Goal: Find specific page/section: Find specific page/section

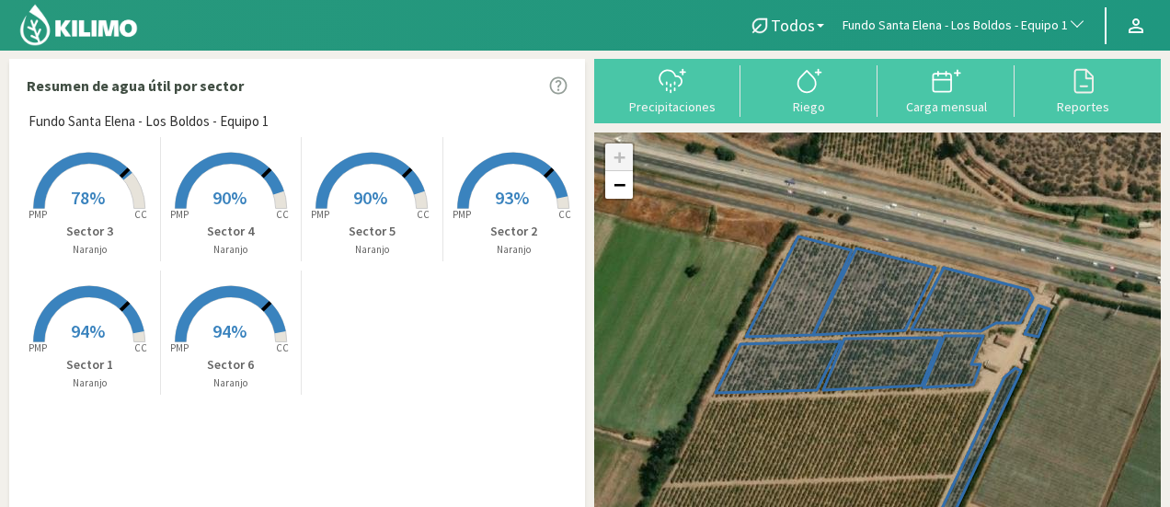
click at [1028, 24] on span "Fundo Santa Elena - Los Boldos - Equipo 1" at bounding box center [955, 26] width 225 height 18
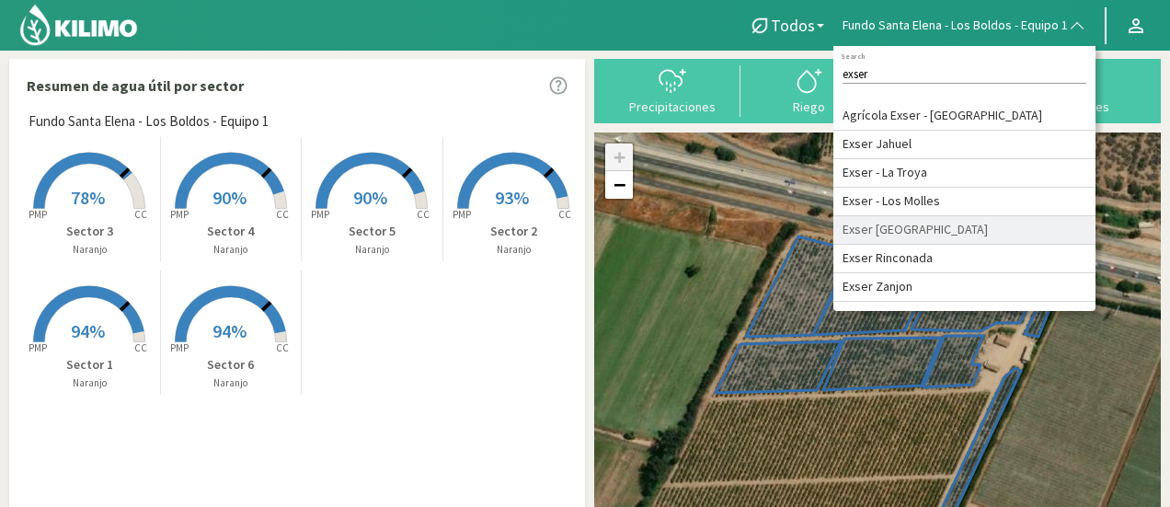
type input "exser"
click at [911, 224] on li "Exser [GEOGRAPHIC_DATA]" at bounding box center [965, 230] width 262 height 29
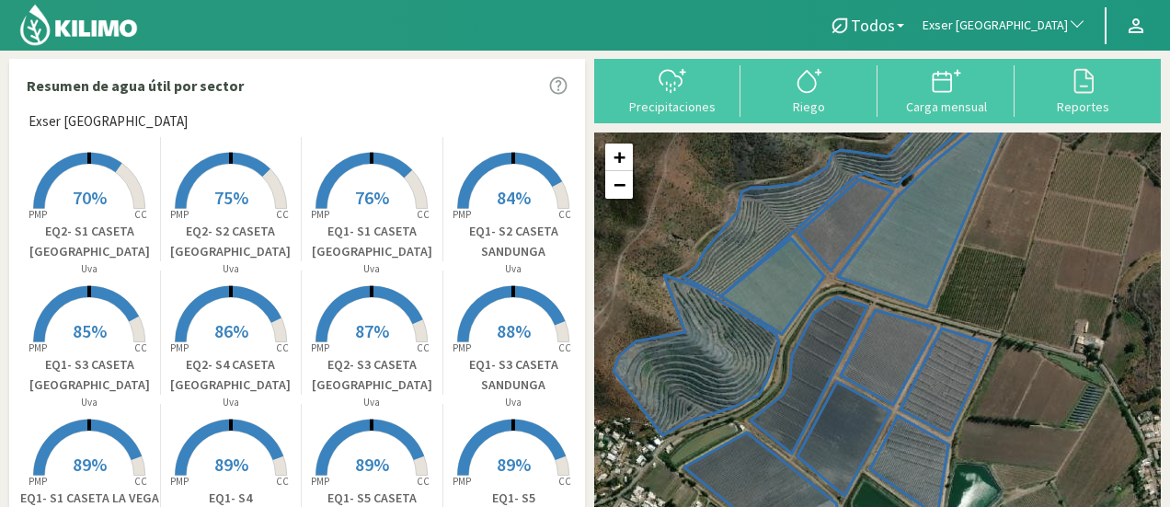
click at [1058, 17] on span "Exser [GEOGRAPHIC_DATA]" at bounding box center [995, 26] width 145 height 18
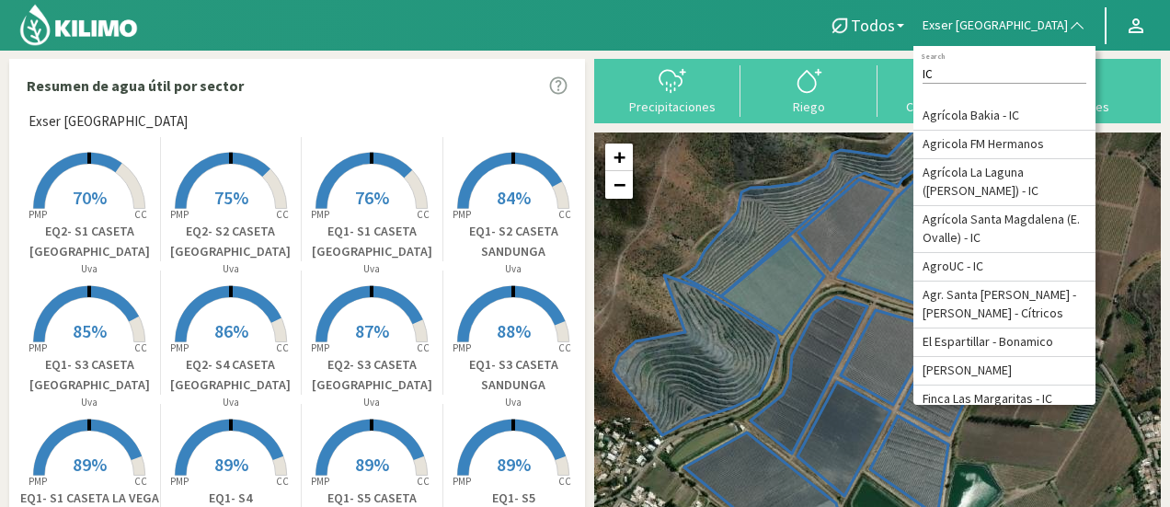
type input "IC"
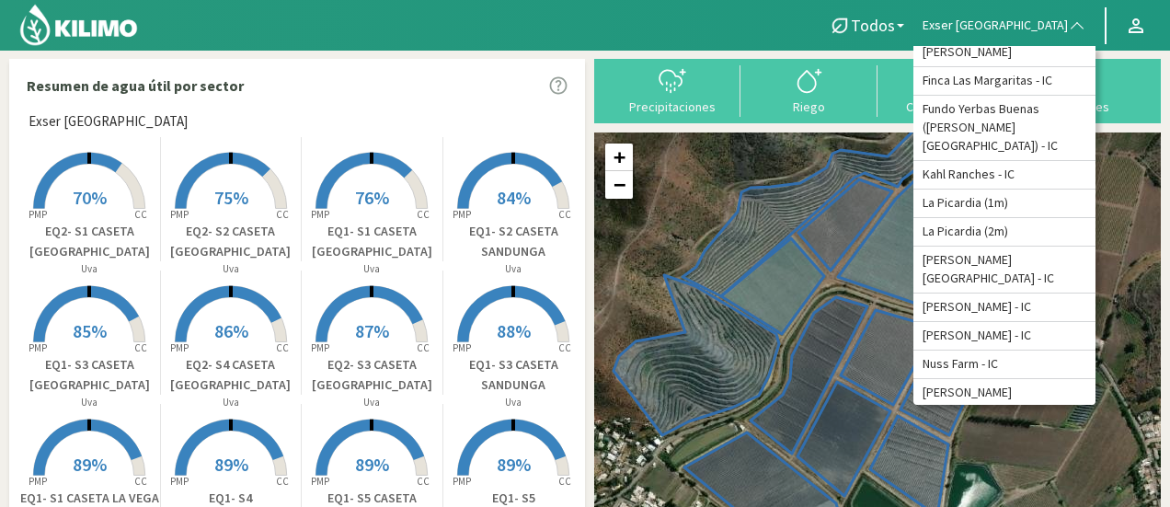
scroll to position [320, 0]
click at [1040, 159] on li "Fundo Yerbas Buenas ([PERSON_NAME][GEOGRAPHIC_DATA]) - IC" at bounding box center [1005, 126] width 182 height 65
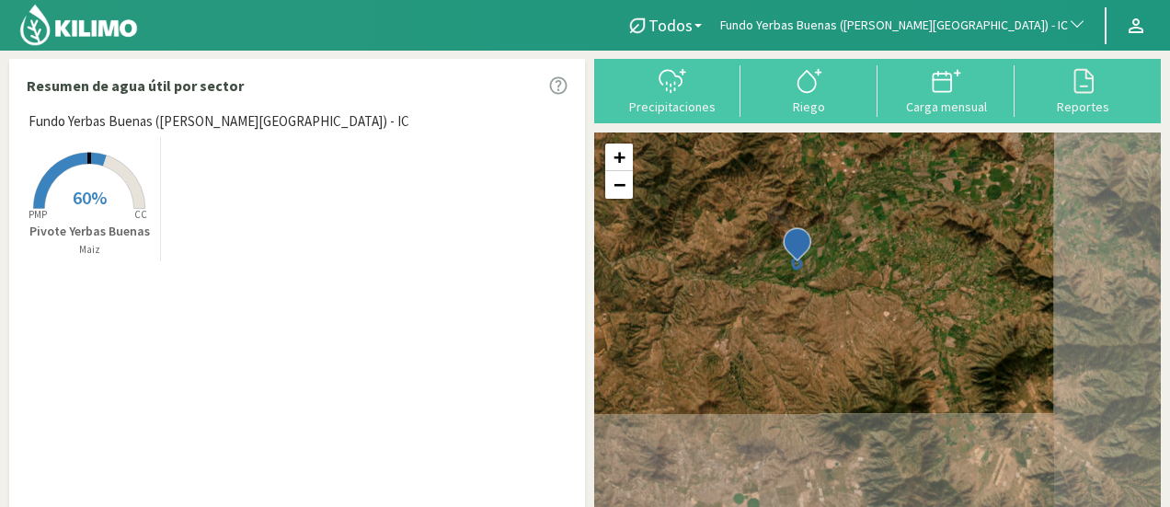
drag, startPoint x: 1044, startPoint y: 419, endPoint x: 867, endPoint y: 249, distance: 245.4
click at [867, 249] on div "+ − Leaflet | © Esri" at bounding box center [877, 350] width 567 height 435
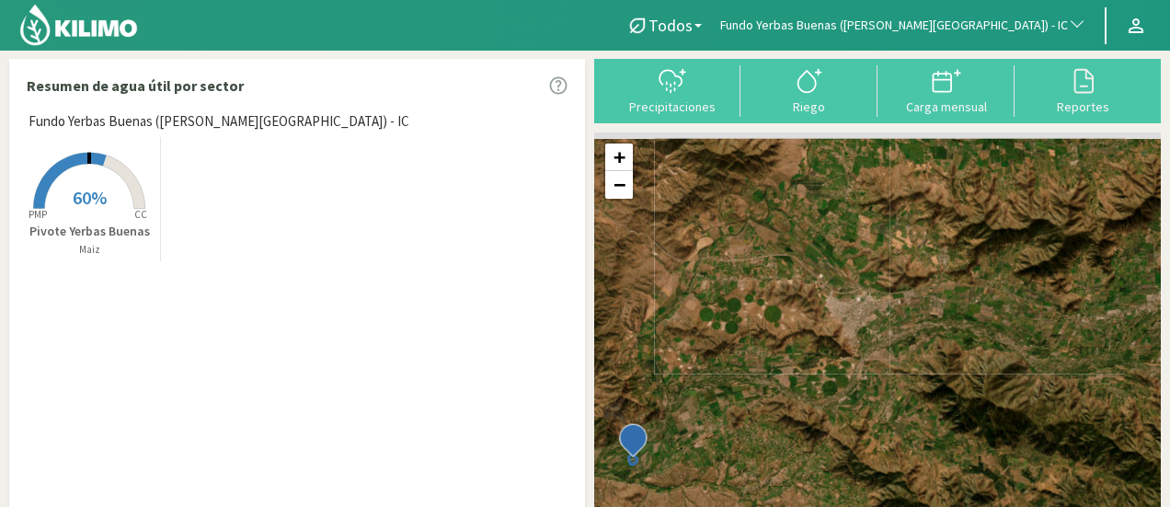
drag, startPoint x: 948, startPoint y: 225, endPoint x: 802, endPoint y: 454, distance: 270.6
click at [802, 454] on div "+ − Leaflet | © Esri" at bounding box center [877, 350] width 567 height 435
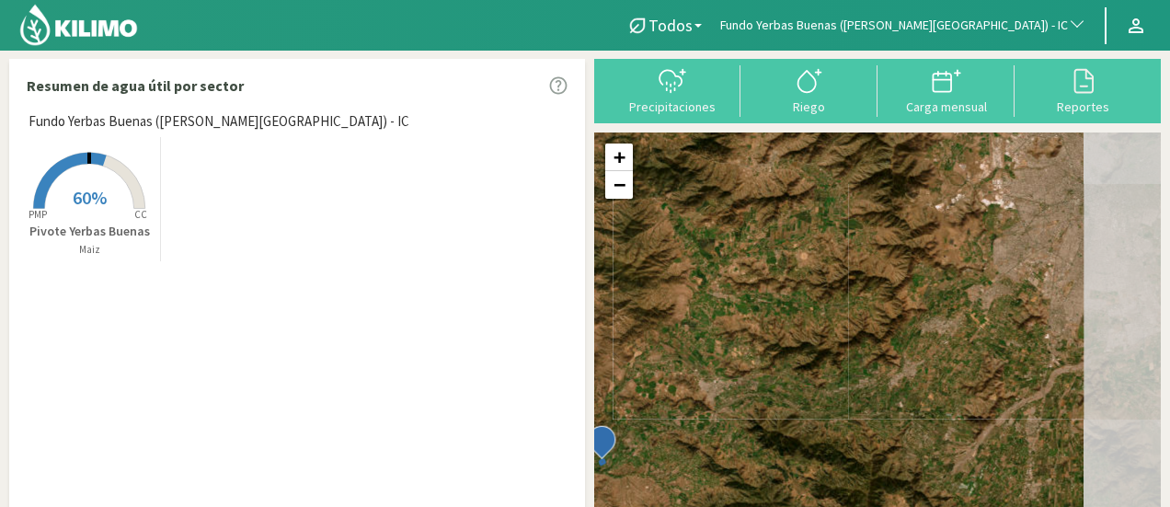
drag, startPoint x: 885, startPoint y: 353, endPoint x: 725, endPoint y: 407, distance: 168.8
click at [725, 407] on div "+ − Leaflet | © Esri" at bounding box center [877, 350] width 567 height 435
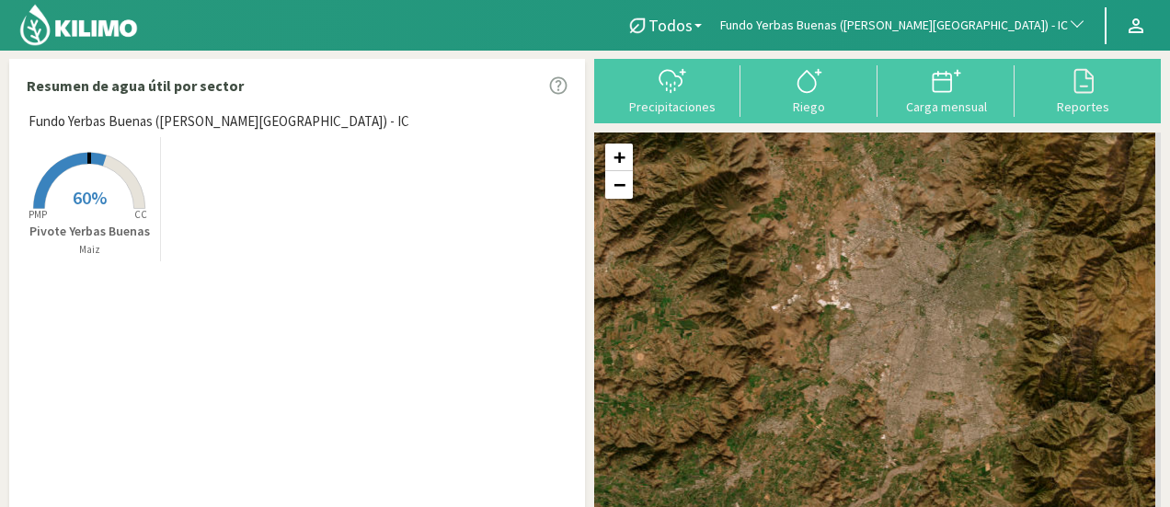
drag, startPoint x: 904, startPoint y: 264, endPoint x: 731, endPoint y: 357, distance: 196.4
click at [731, 357] on div "+ − Leaflet | © Esri" at bounding box center [877, 350] width 567 height 435
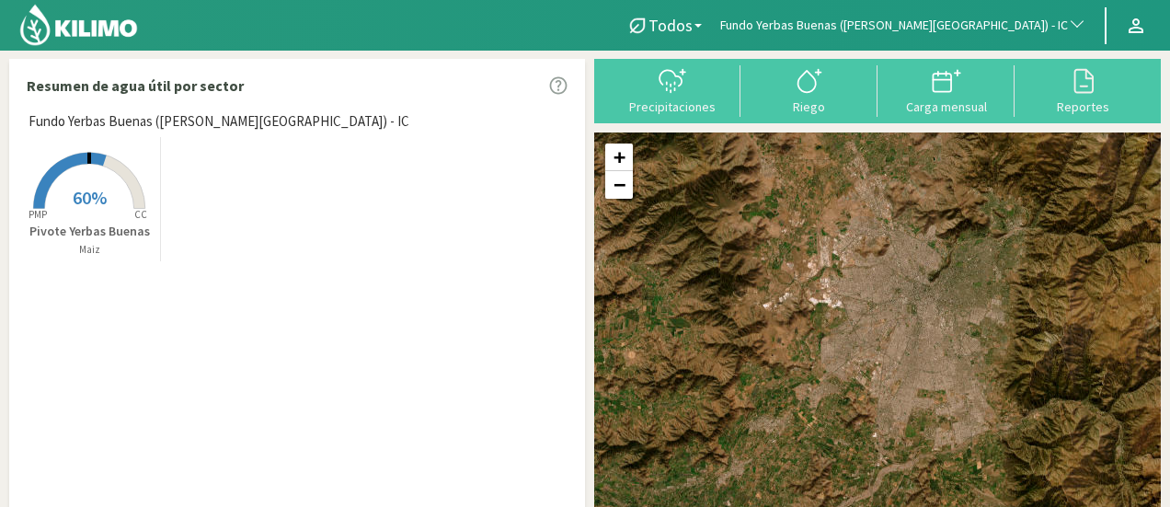
click at [973, 25] on span "Fundo Yerbas Buenas ([PERSON_NAME][GEOGRAPHIC_DATA]) - IC" at bounding box center [894, 26] width 348 height 18
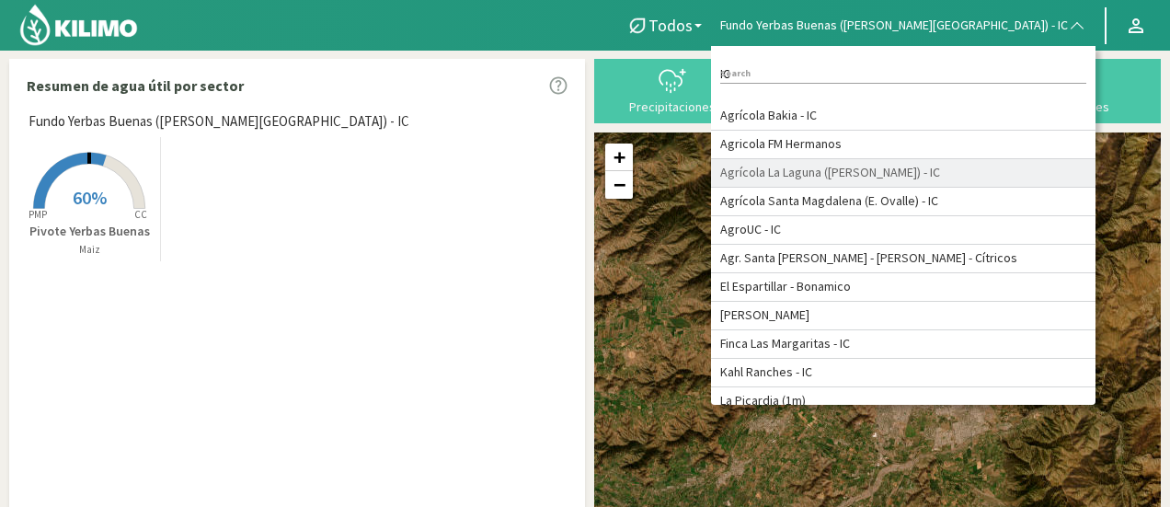
type input "IC"
click at [976, 173] on li "Agrícola La Laguna ([PERSON_NAME]) - IC" at bounding box center [903, 173] width 385 height 29
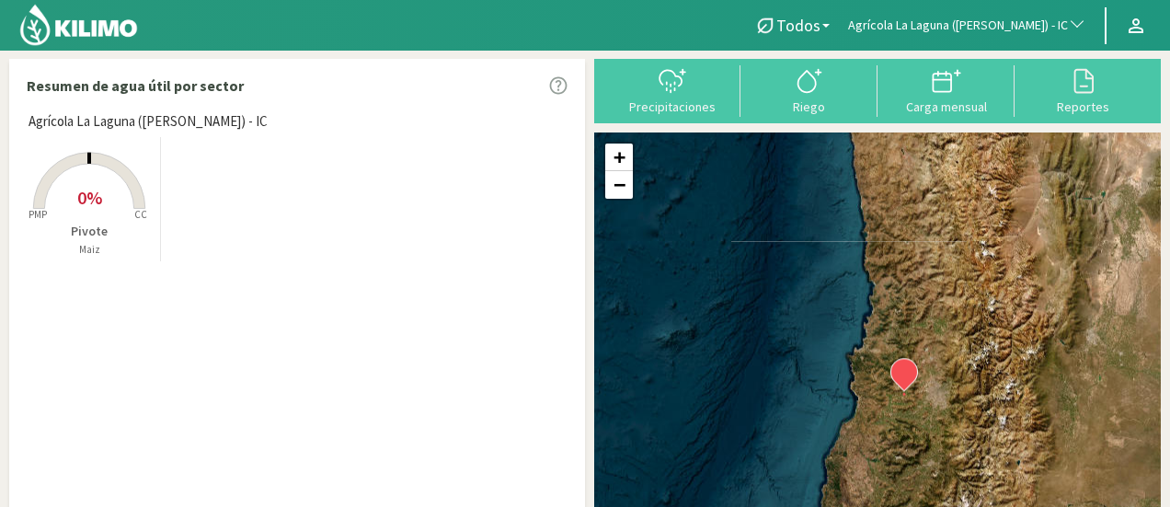
drag, startPoint x: 985, startPoint y: 413, endPoint x: 924, endPoint y: 415, distance: 60.8
click at [924, 415] on div "+ − Leaflet | © Esri" at bounding box center [877, 350] width 567 height 435
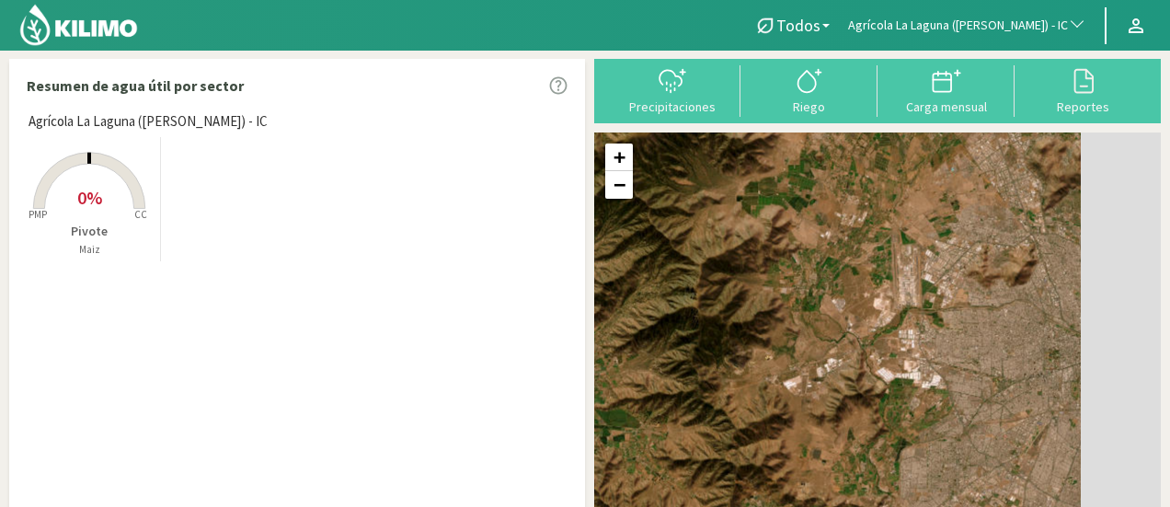
drag, startPoint x: 946, startPoint y: 352, endPoint x: 815, endPoint y: 413, distance: 144.1
click at [815, 413] on div "+ − Leaflet | © Esri" at bounding box center [877, 350] width 567 height 435
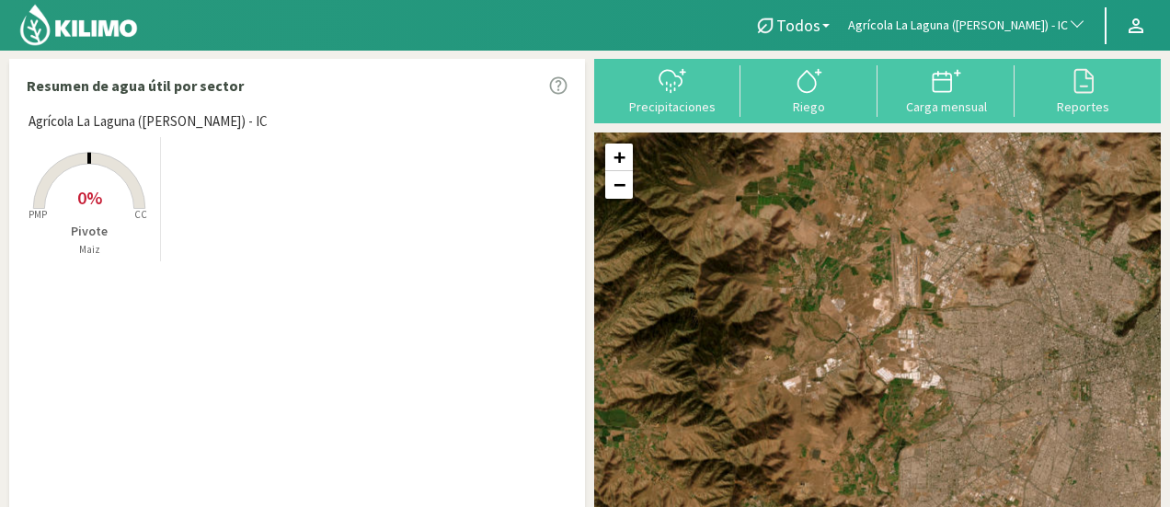
click at [962, 17] on span "Agrícola La Laguna ([PERSON_NAME]) - IC" at bounding box center [958, 26] width 220 height 18
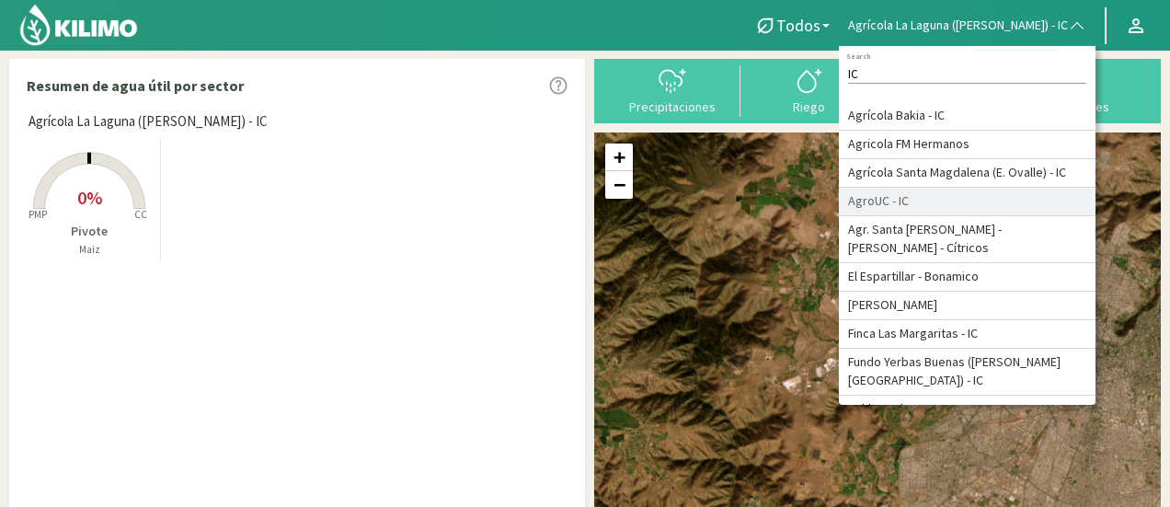
type input "IC"
click at [964, 203] on li "AgroUC - IC" at bounding box center [967, 202] width 257 height 29
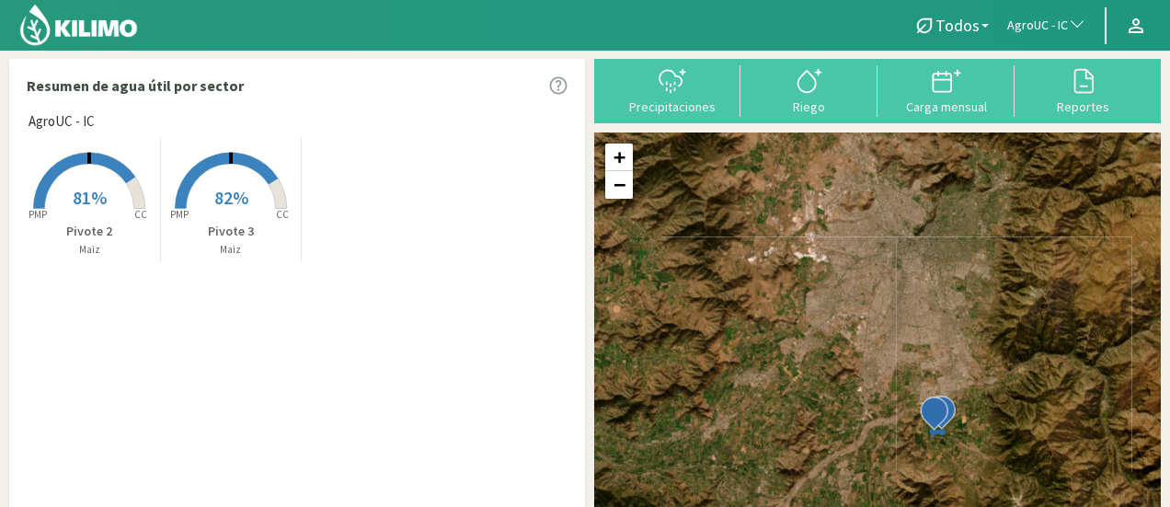
click at [1064, 33] on span "button" at bounding box center [1073, 26] width 18 height 18
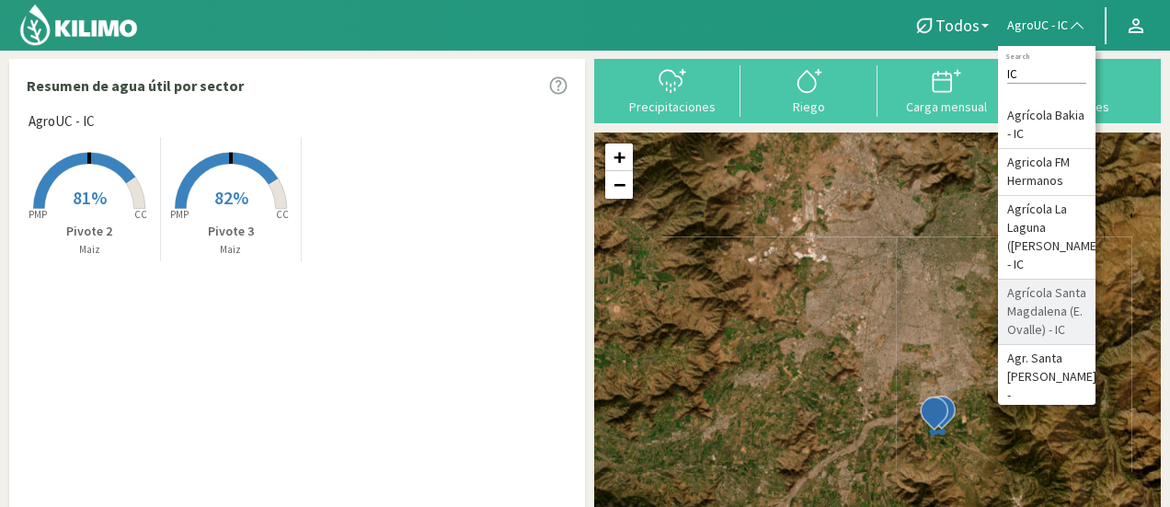
type input "IC"
click at [1055, 324] on li "Agrícola Santa Magdalena (E. Ovalle) - IC" at bounding box center [1047, 312] width 98 height 65
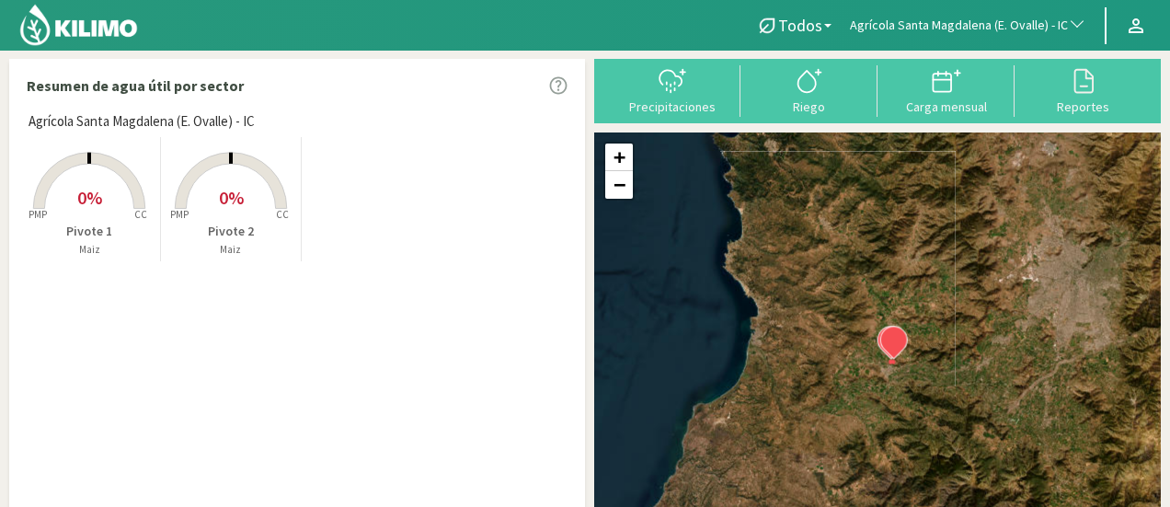
click at [962, 29] on span "Agrícola Santa Magdalena (E. Ovalle) - IC" at bounding box center [959, 26] width 218 height 18
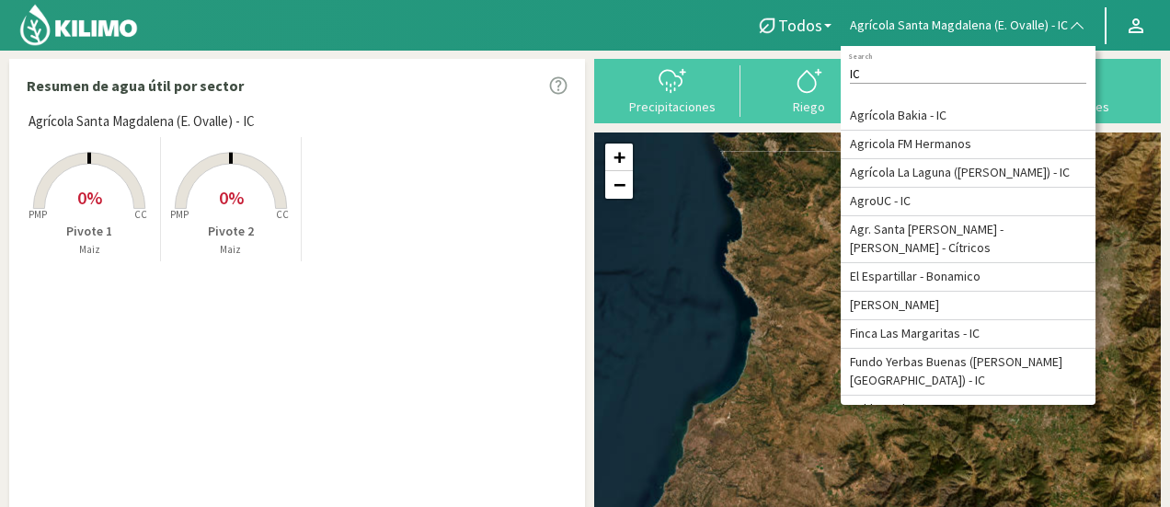
type input "IC"
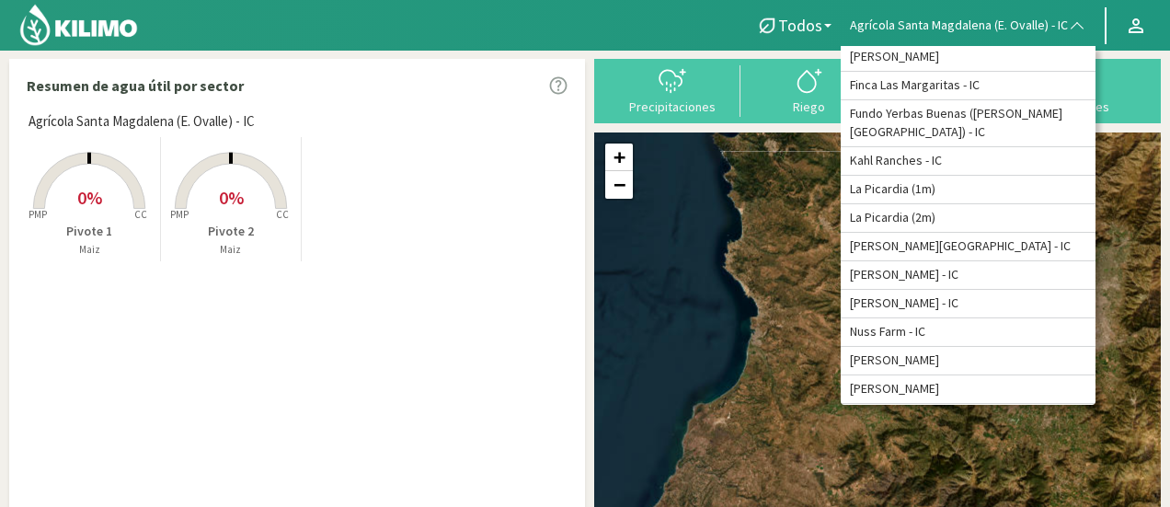
scroll to position [262, 0]
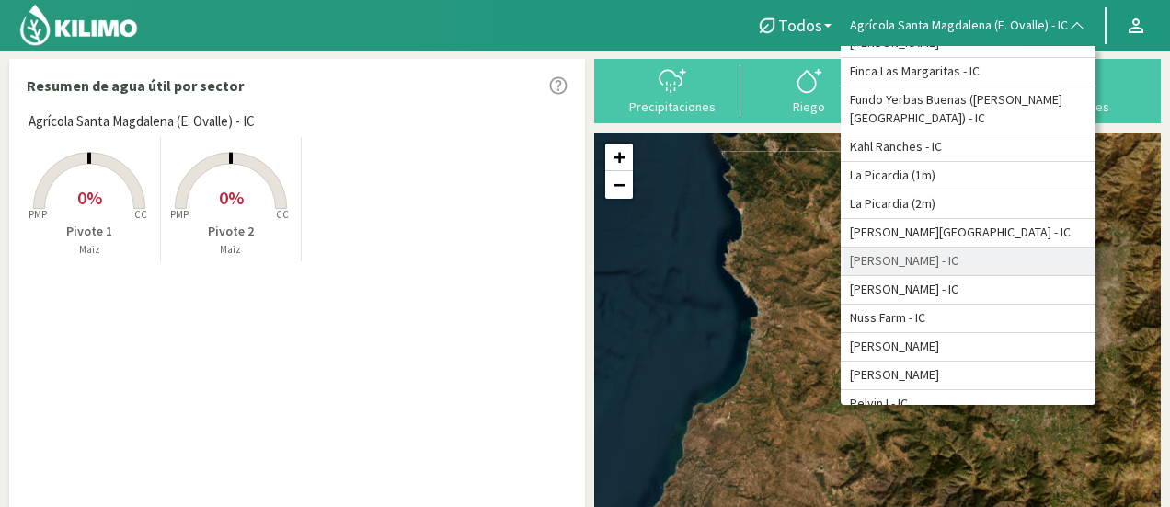
click at [981, 248] on li "[PERSON_NAME] - IC" at bounding box center [968, 262] width 255 height 29
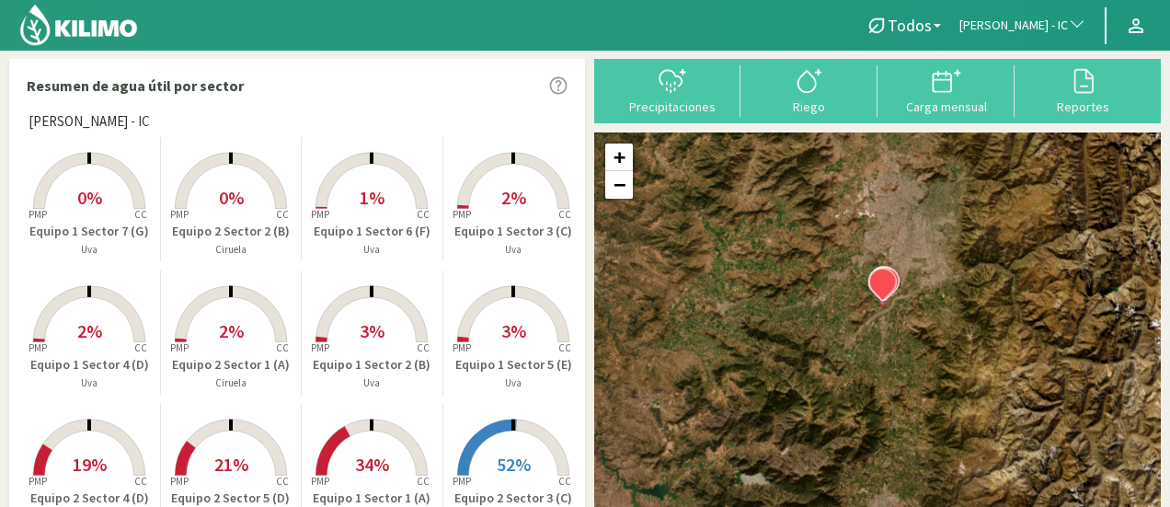
click at [1023, 25] on span "[PERSON_NAME] - IC" at bounding box center [1014, 26] width 109 height 18
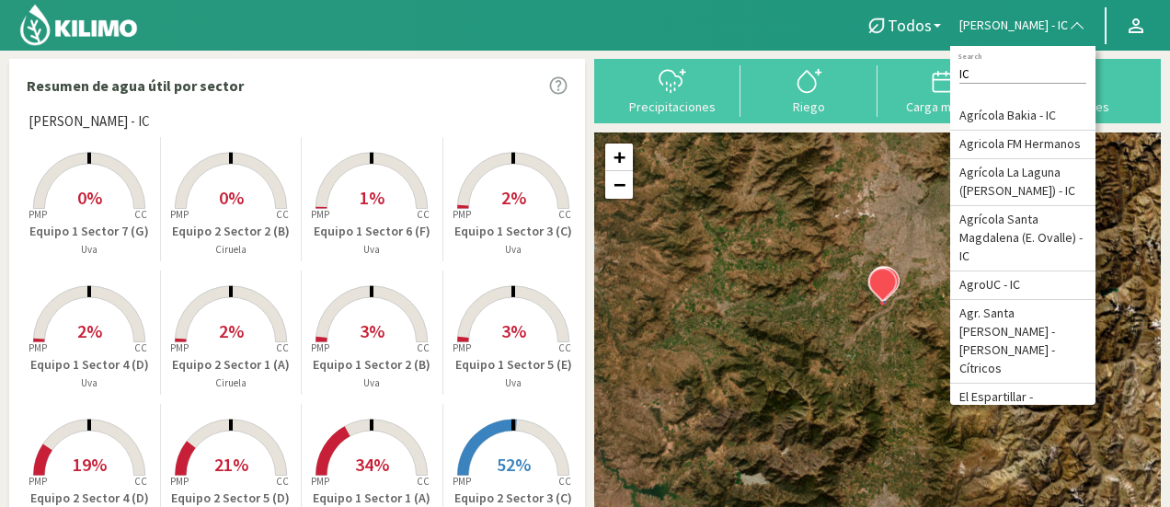
type input "IC"
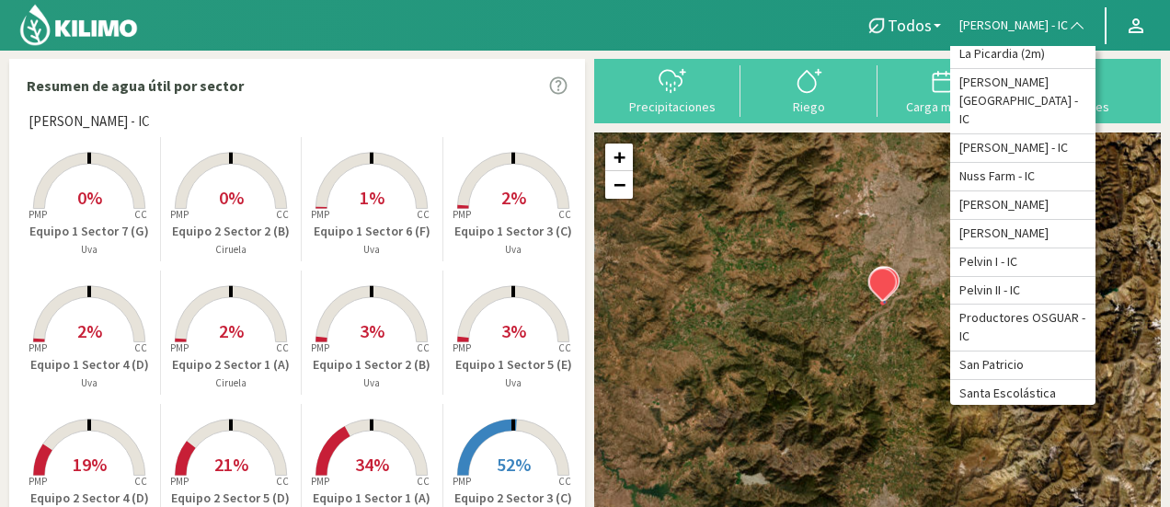
scroll to position [845, 0]
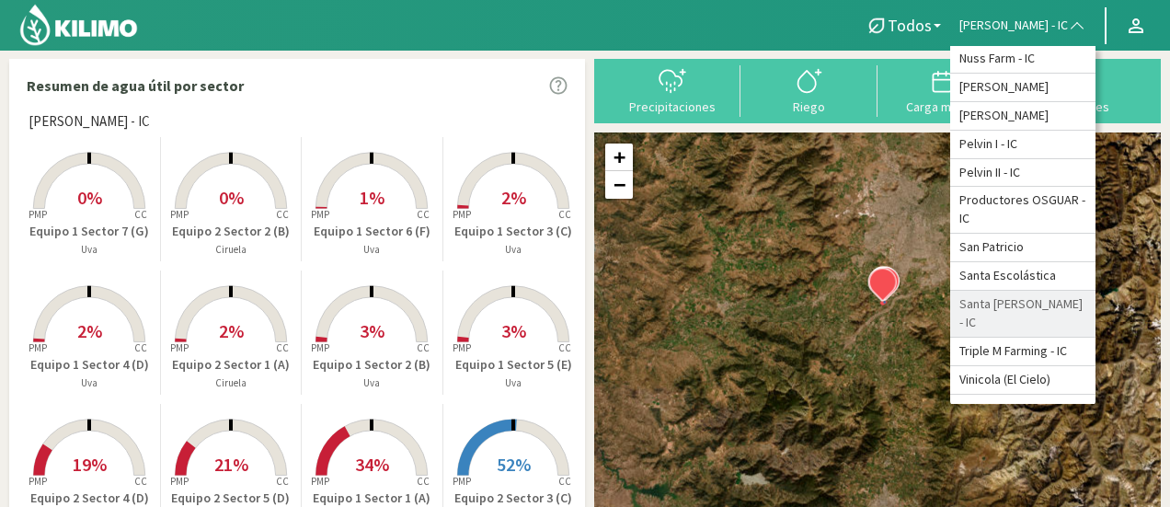
click at [1033, 291] on li "Santa [PERSON_NAME] - IC" at bounding box center [1023, 314] width 145 height 47
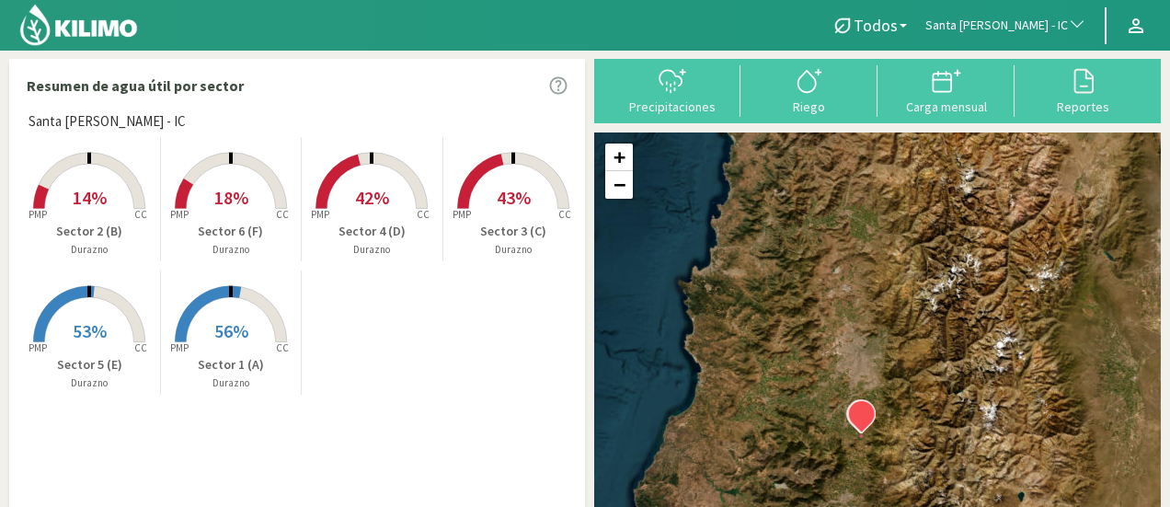
drag, startPoint x: 816, startPoint y: 216, endPoint x: 836, endPoint y: 375, distance: 159.4
click at [836, 375] on div "+ − Leaflet | © Esri" at bounding box center [877, 350] width 567 height 435
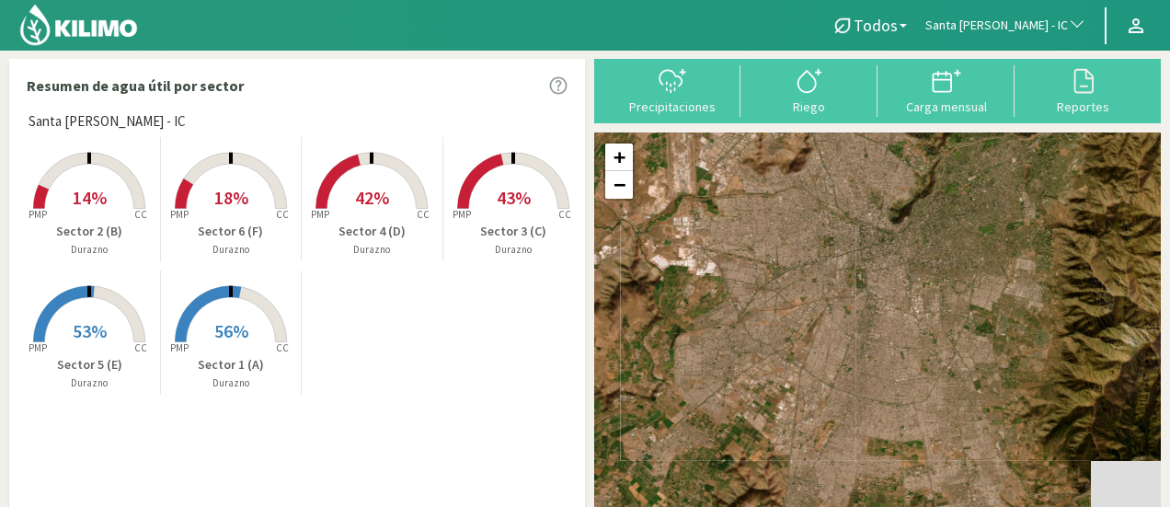
drag, startPoint x: 930, startPoint y: 298, endPoint x: 756, endPoint y: 349, distance: 181.1
click at [756, 349] on div "+ − Leaflet | © Esri" at bounding box center [877, 350] width 567 height 435
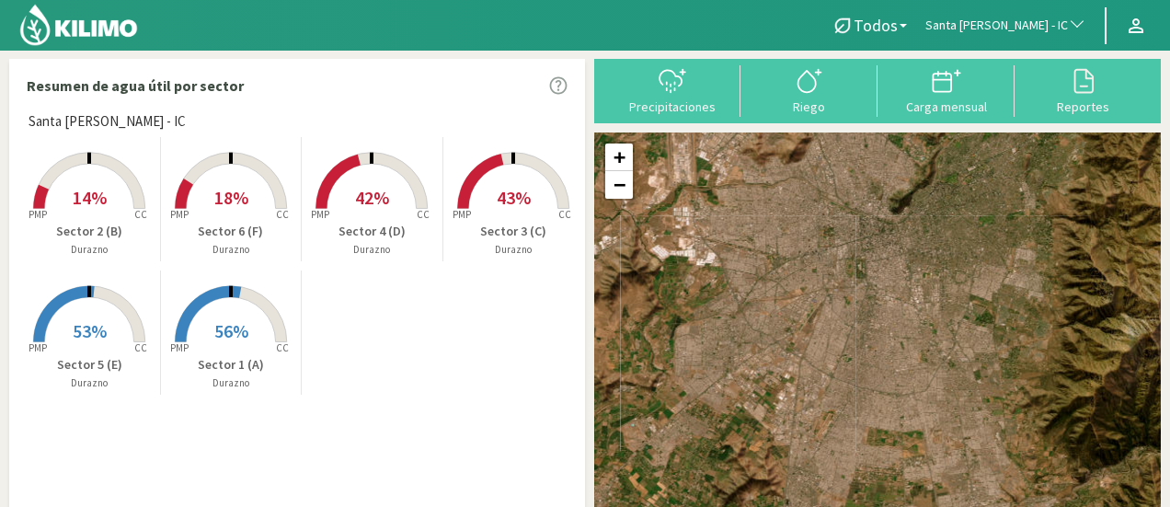
click at [89, 181] on rect at bounding box center [89, 210] width 147 height 147
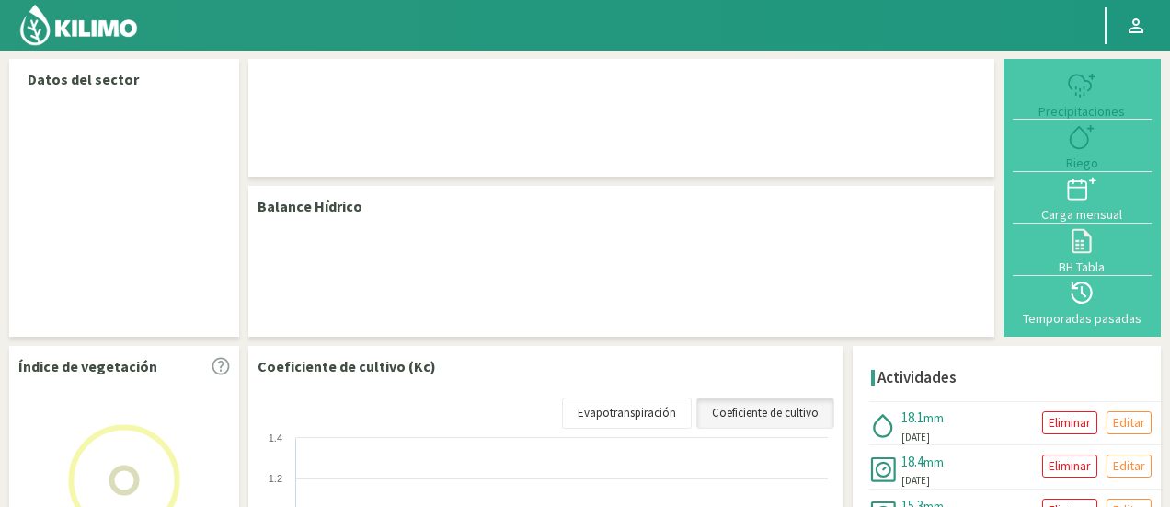
select select "258: Object"
select select "1: Object"
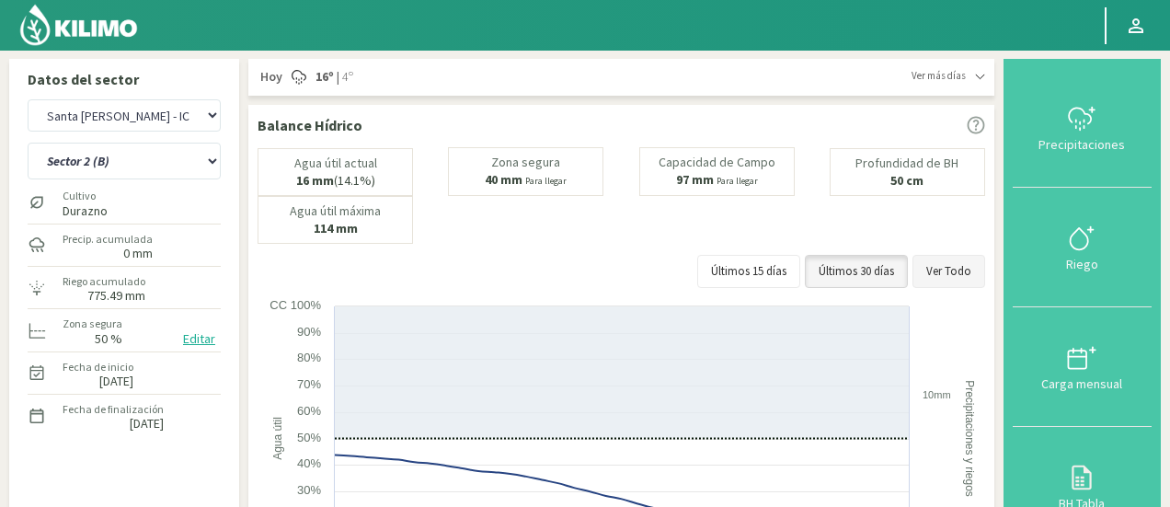
click at [952, 268] on button "Ver Todo" at bounding box center [949, 271] width 73 height 33
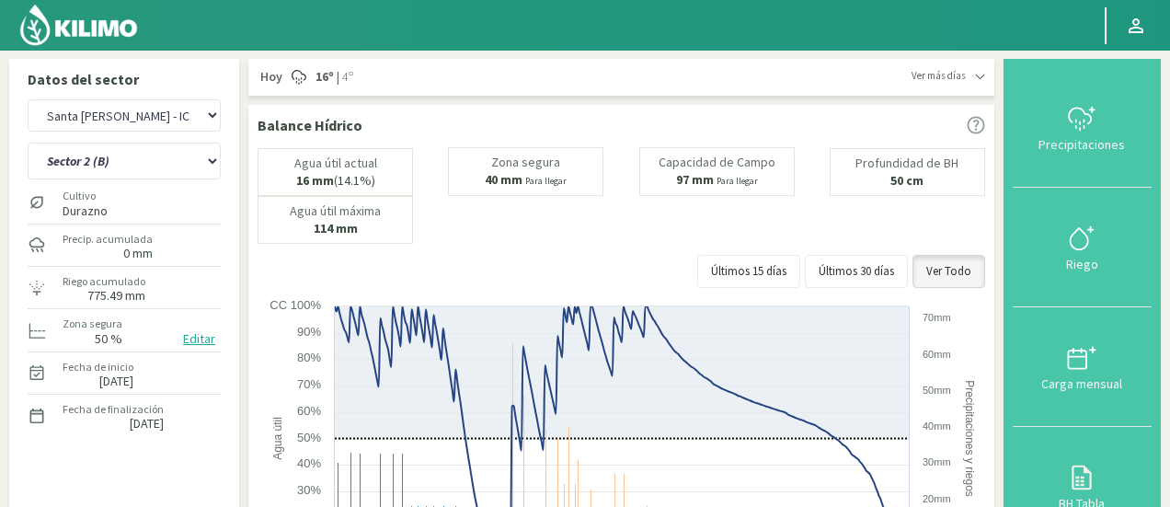
drag, startPoint x: 1167, startPoint y: 91, endPoint x: 1177, endPoint y: 156, distance: 65.2
click at [1170, 156] on html "Principal Perfil Perfil Salir Datos del sector Agr. Huertos de Chocalan Agrícol…" at bounding box center [585, 253] width 1170 height 507
click at [165, 121] on select "Agr. Huertos de Chocalan Agrícola [PERSON_NAME][GEOGRAPHIC_DATA] - IC Agrícola …" at bounding box center [124, 115] width 193 height 32
click at [28, 99] on select "Agr. Huertos de Chocalan Agrícola [PERSON_NAME][GEOGRAPHIC_DATA] - IC Agrícola …" at bounding box center [124, 115] width 193 height 32
select select "307: Object"
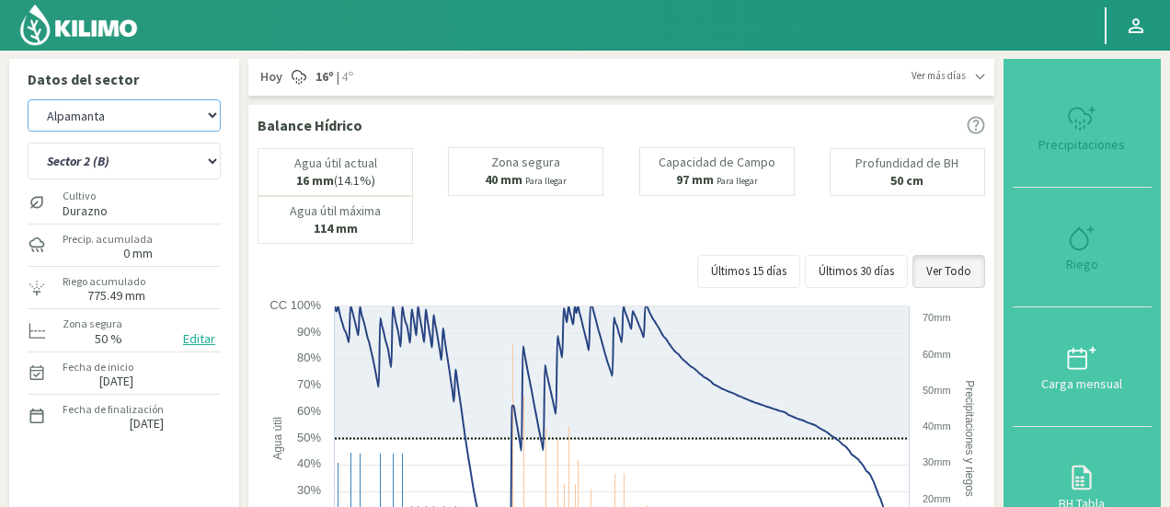
select select "6: Object"
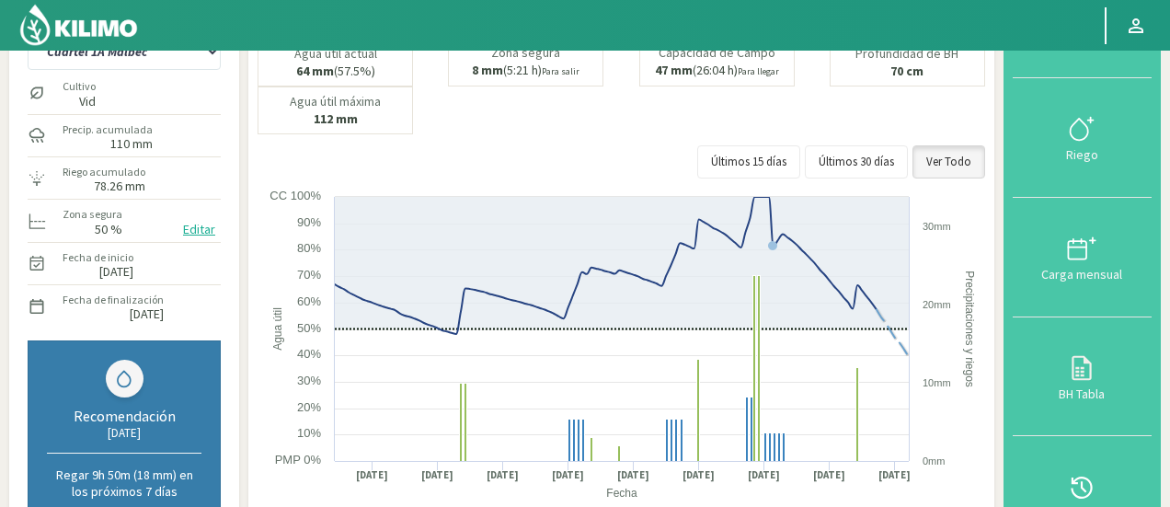
scroll to position [108, 0]
